Goal: Transaction & Acquisition: Purchase product/service

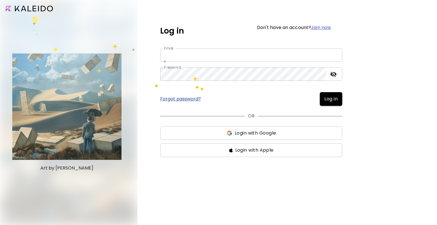
type input "**********"
click at [30, 16] on div at bounding box center [68, 112] width 137 height 225
click at [28, 7] on input "image" at bounding box center [29, 9] width 47 height 6
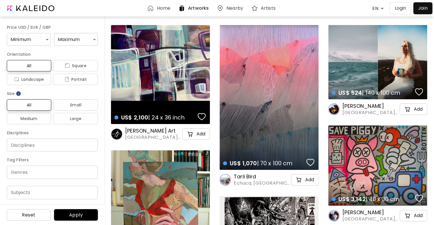
click at [172, 90] on div "US$ 2,100 | 24 x 36 inch details" at bounding box center [160, 74] width 99 height 99
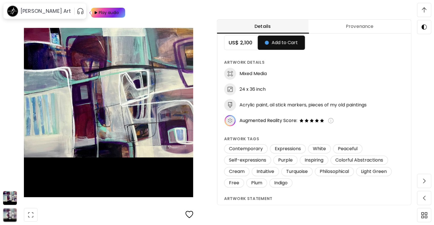
scroll to position [21, 0]
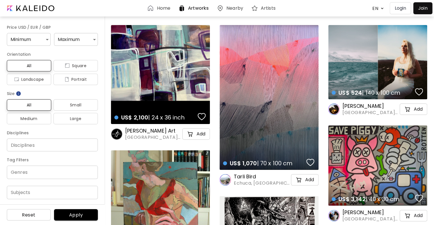
click at [294, 111] on div "US$ 1,070 | 70 x 100 cm details" at bounding box center [269, 97] width 99 height 145
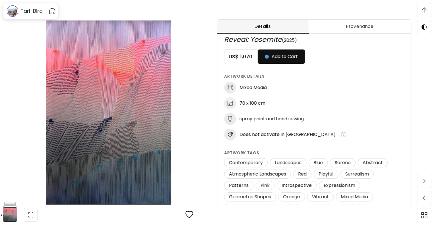
scroll to position [7, 0]
click at [297, 62] on button "Add to Cart" at bounding box center [281, 56] width 47 height 14
click at [297, 62] on button "Checkout" at bounding box center [281, 56] width 46 height 14
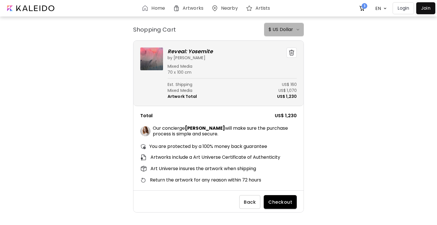
click at [274, 30] on h6 "$ US Dollar" at bounding box center [281, 29] width 24 height 7
click at [329, 123] on div at bounding box center [218, 112] width 437 height 225
click at [247, 203] on span "Back" at bounding box center [250, 202] width 12 height 6
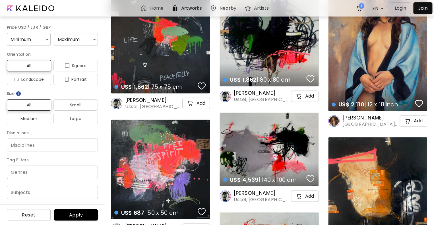
scroll to position [40576, 0]
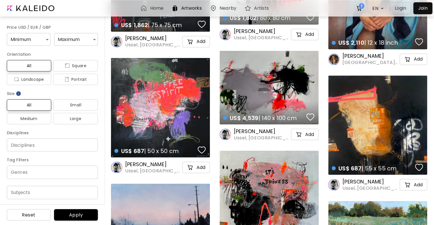
click at [232, 8] on h6 "Nearby" at bounding box center [228, 8] width 17 height 5
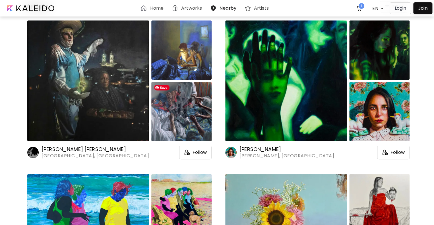
scroll to position [57, 0]
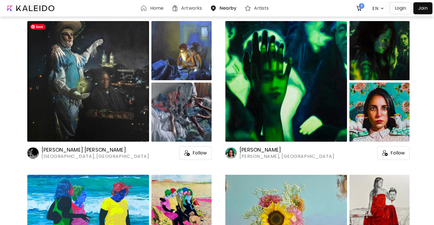
click at [115, 103] on img at bounding box center [88, 81] width 122 height 121
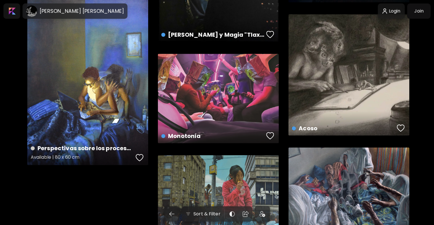
scroll to position [353, 0]
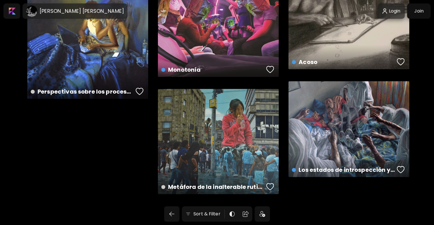
click at [228, 112] on div "Metáfora de la inalterable rutina cotidiana Available | 180 x 160 cm" at bounding box center [218, 141] width 121 height 105
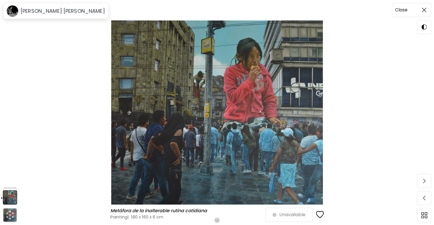
click at [427, 9] on span at bounding box center [424, 10] width 12 height 12
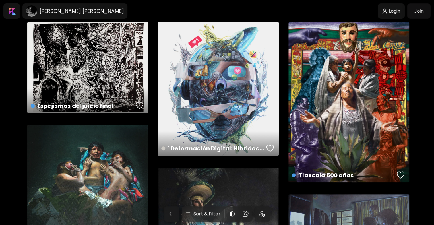
scroll to position [57, 0]
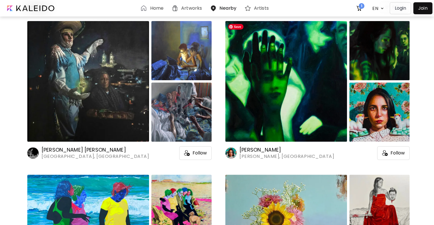
click at [271, 90] on img at bounding box center [286, 81] width 122 height 121
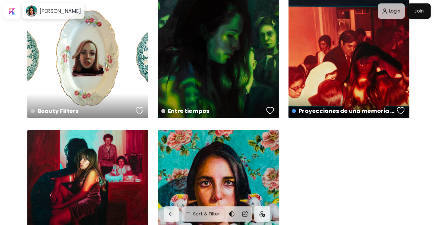
scroll to position [159, 0]
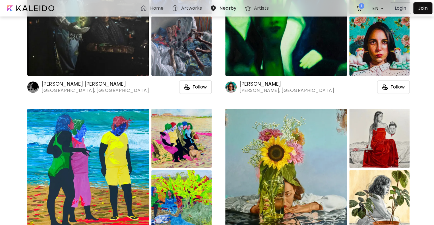
scroll to position [214, 0]
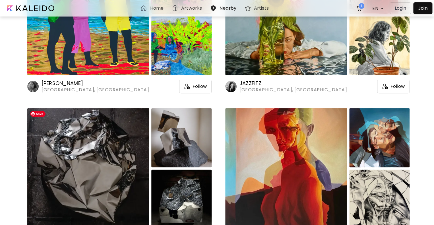
scroll to position [354, 0]
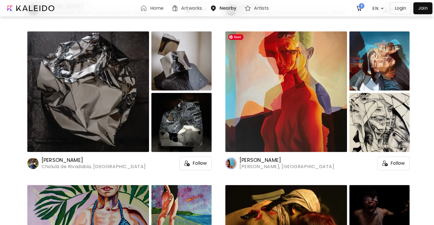
click at [307, 113] on img at bounding box center [286, 91] width 122 height 121
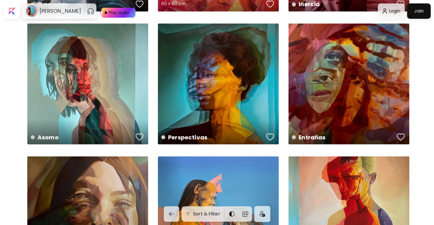
scroll to position [530, 0]
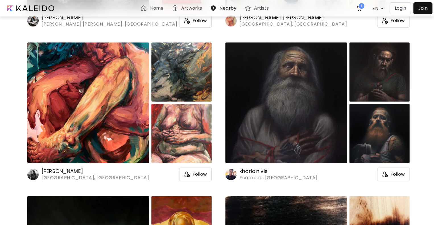
scroll to position [1251, 0]
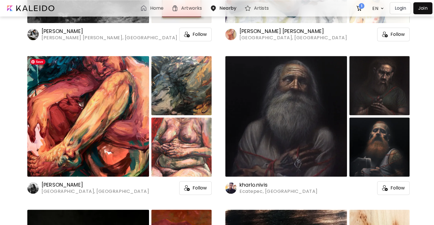
click at [114, 142] on img at bounding box center [88, 116] width 122 height 121
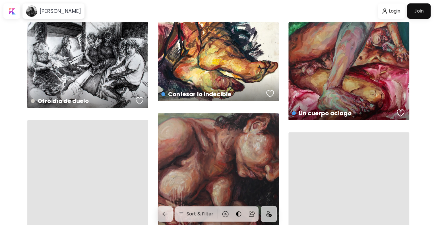
scroll to position [75, 0]
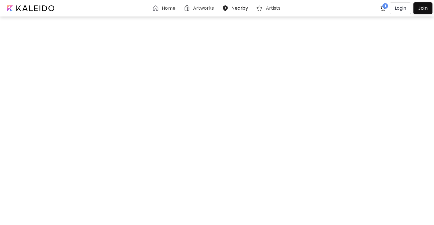
scroll to position [1251, 0]
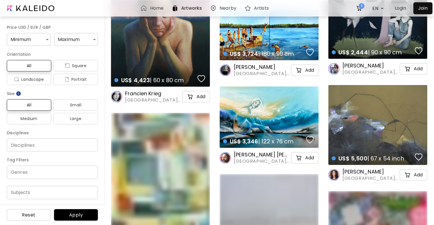
scroll to position [1822, 0]
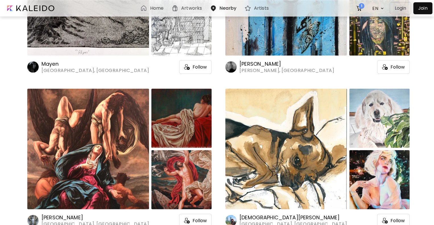
scroll to position [8130, 0]
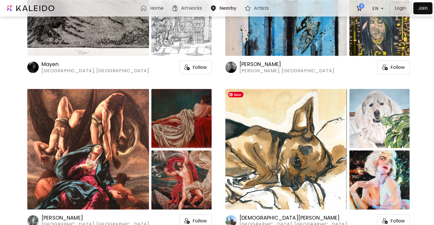
click at [279, 168] on img at bounding box center [286, 149] width 122 height 121
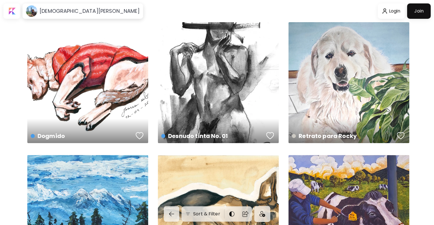
scroll to position [141, 0]
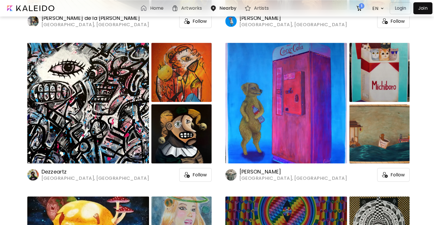
scroll to position [10327, 0]
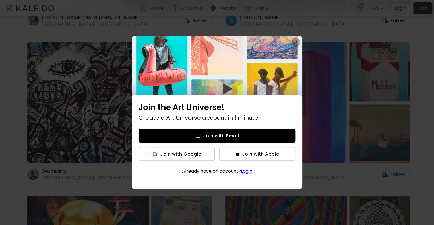
click at [293, 43] on button "button" at bounding box center [295, 42] width 9 height 9
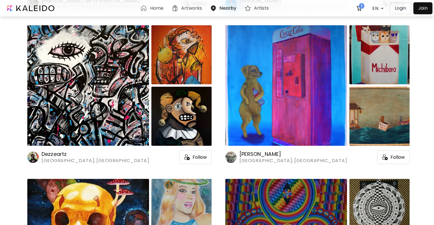
scroll to position [10344, 0]
